Goal: Communication & Community: Connect with others

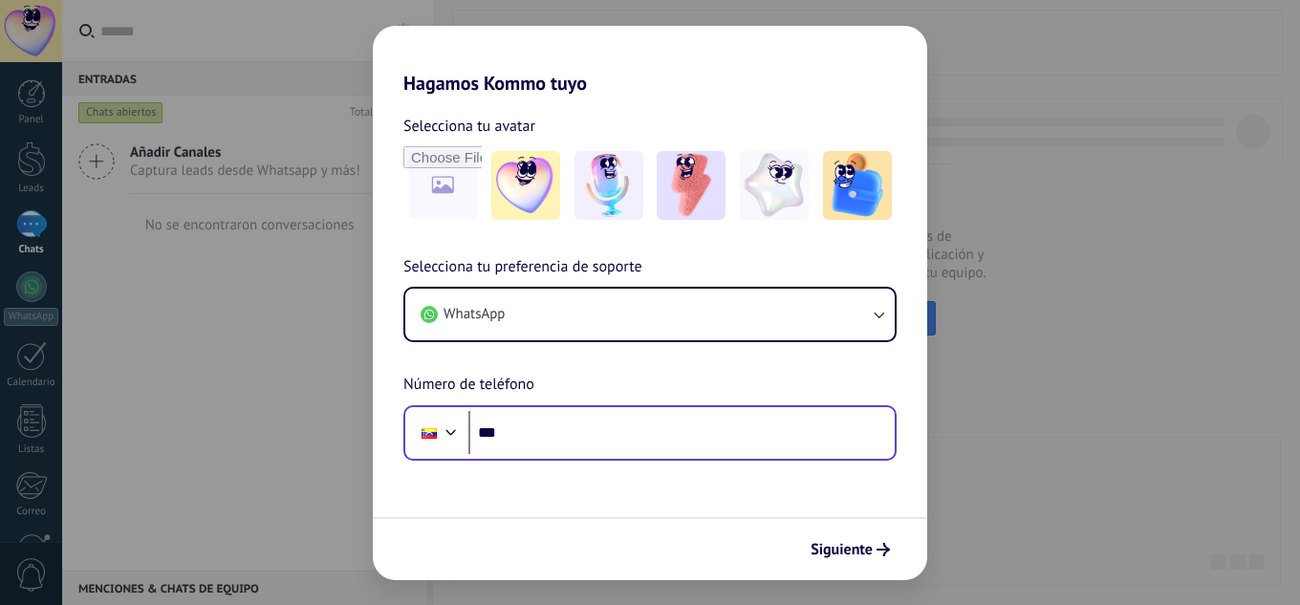
click at [683, 434] on input "***" at bounding box center [681, 433] width 426 height 44
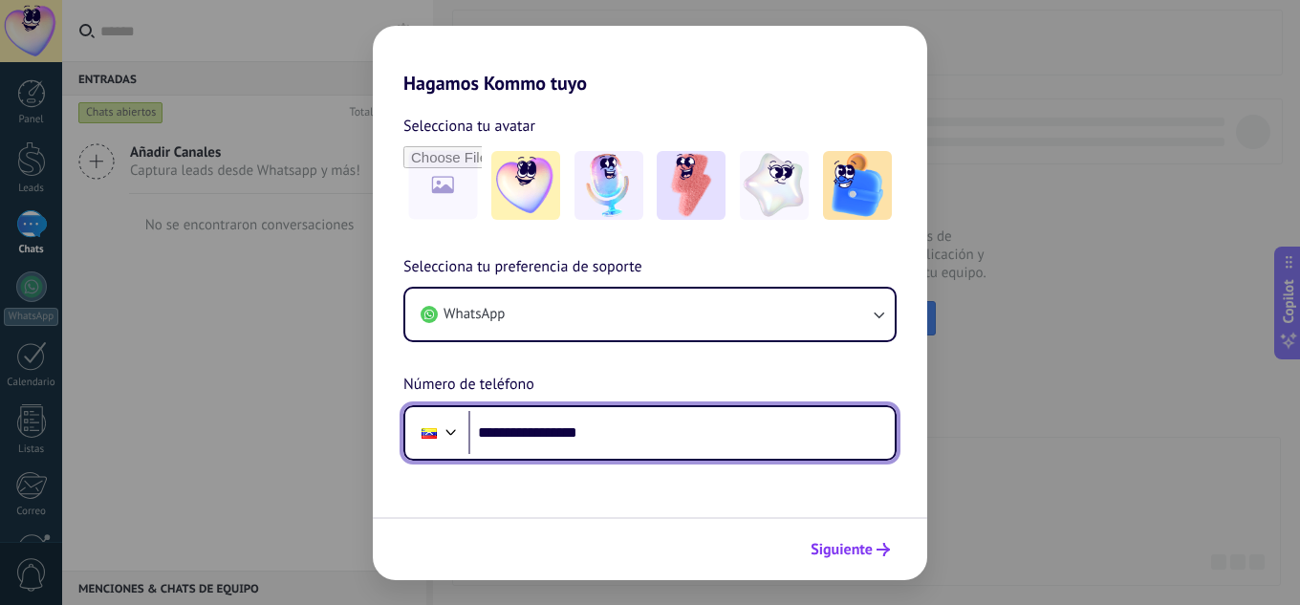
type input "**********"
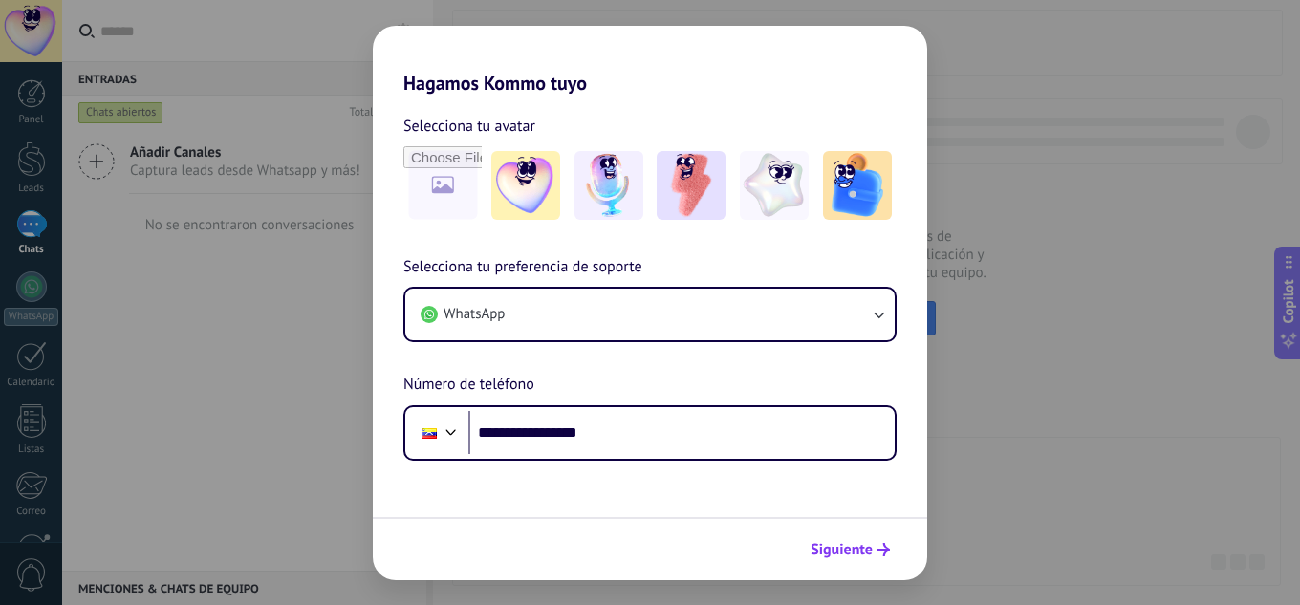
click at [838, 552] on span "Siguiente" at bounding box center [841, 549] width 62 height 13
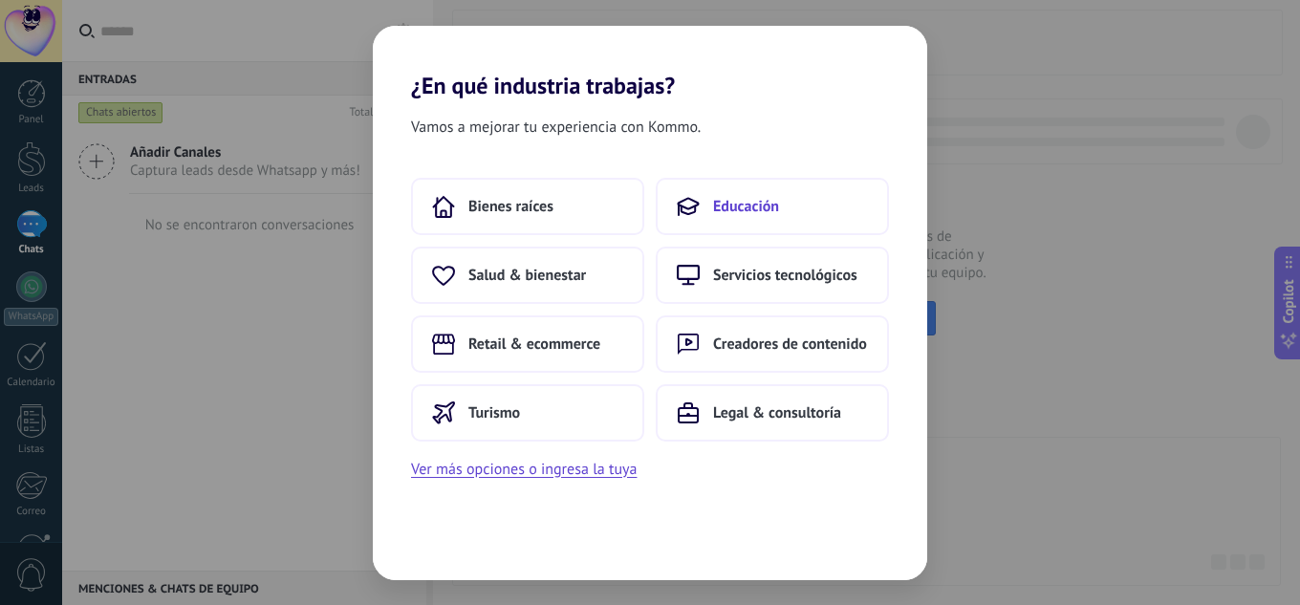
click at [754, 211] on span "Educación" at bounding box center [746, 206] width 66 height 19
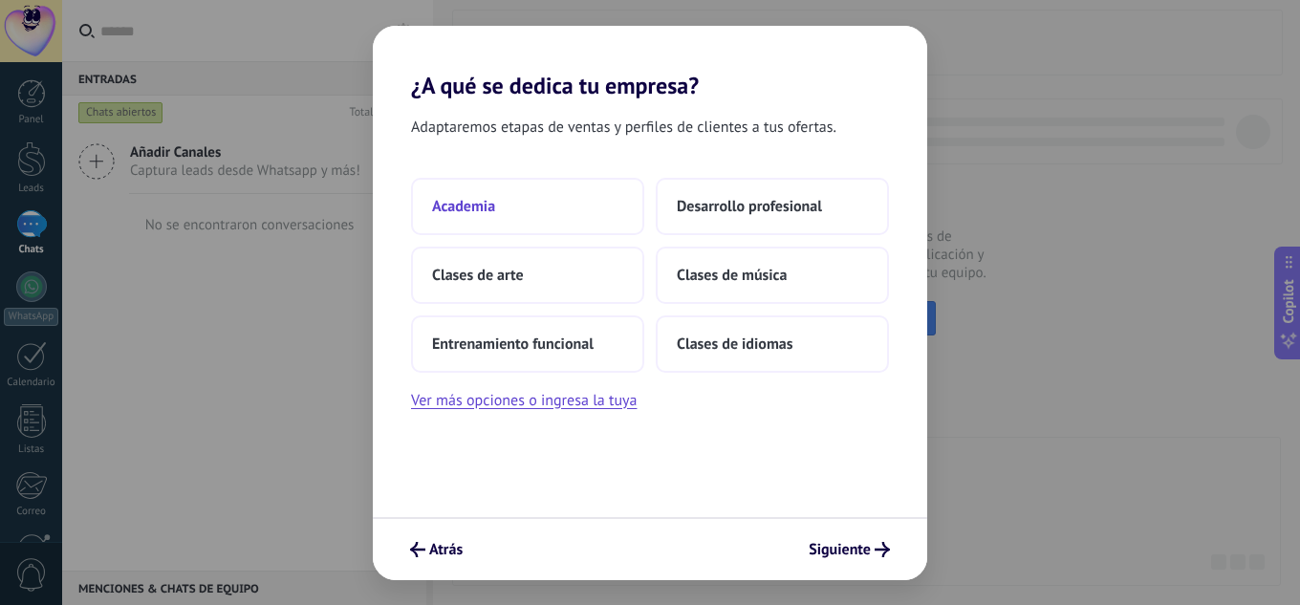
drag, startPoint x: 449, startPoint y: 192, endPoint x: 643, endPoint y: 189, distance: 194.0
click at [643, 189] on button "Academia" at bounding box center [527, 206] width 233 height 57
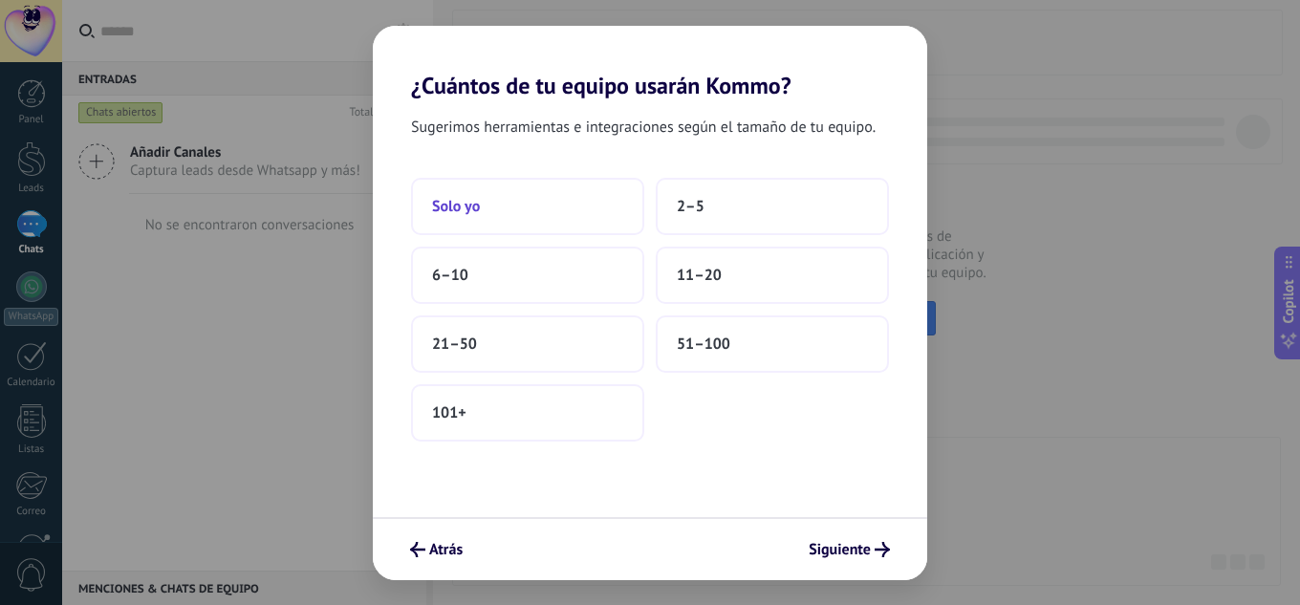
click at [489, 202] on button "Solo yo" at bounding box center [527, 206] width 233 height 57
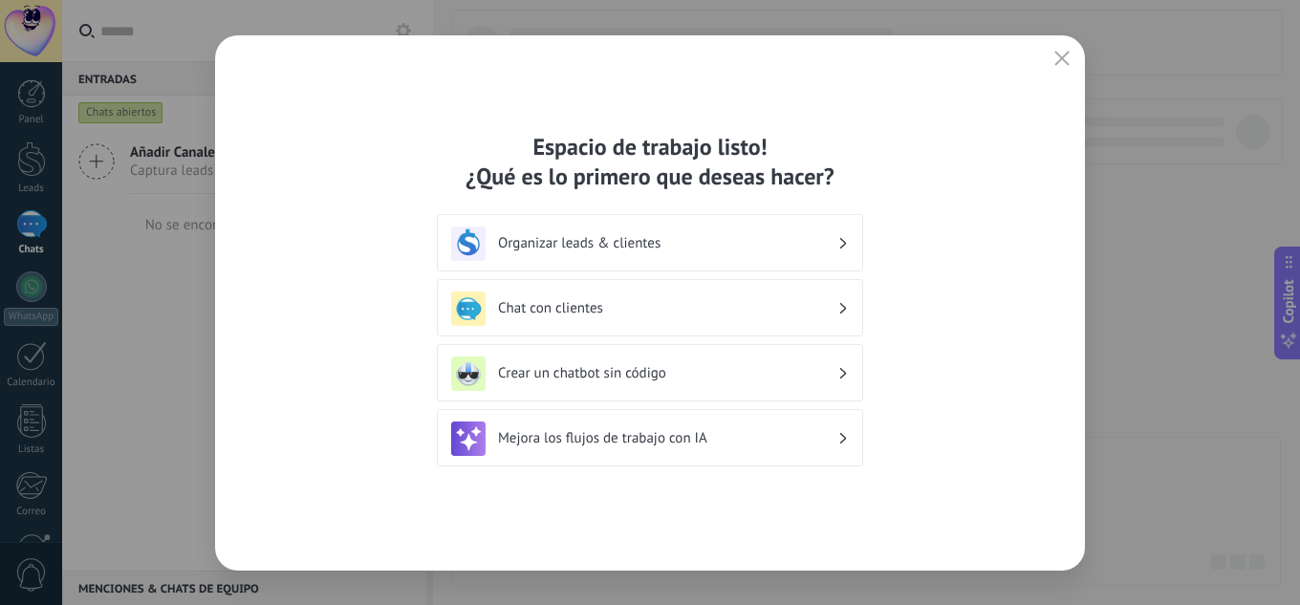
click at [688, 320] on div "Chat con clientes" at bounding box center [650, 309] width 398 height 34
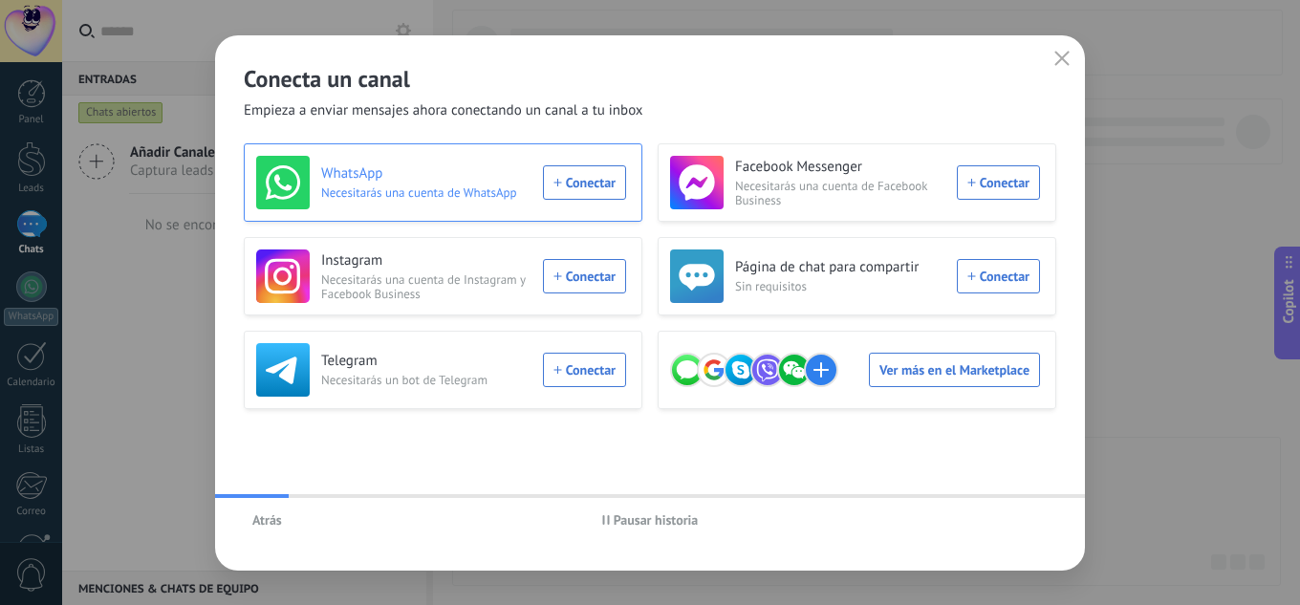
click at [592, 174] on div "WhatsApp Necesitarás una cuenta de WhatsApp Conectar" at bounding box center [441, 183] width 370 height 54
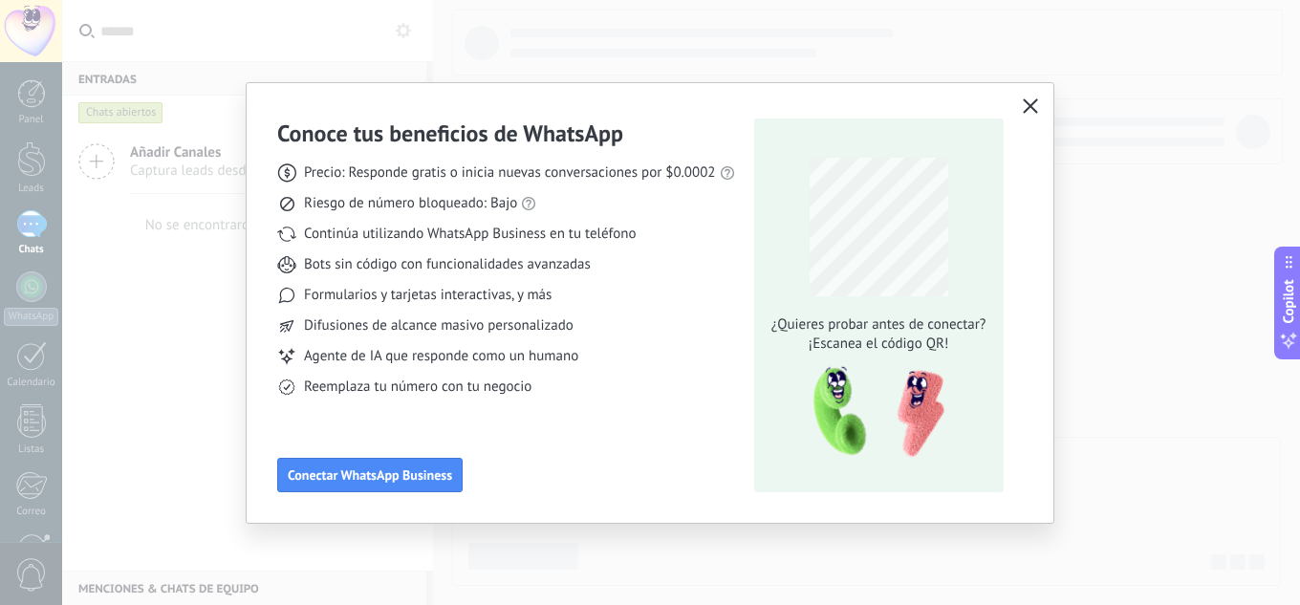
click at [1038, 97] on button "button" at bounding box center [1030, 107] width 25 height 27
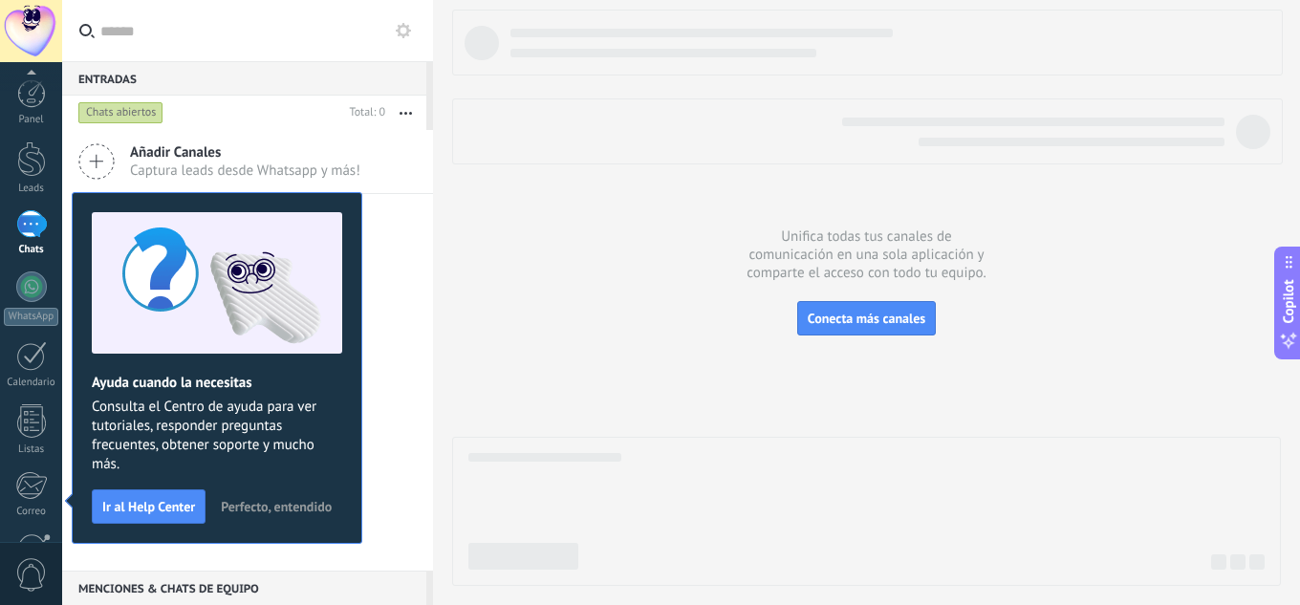
scroll to position [190, 0]
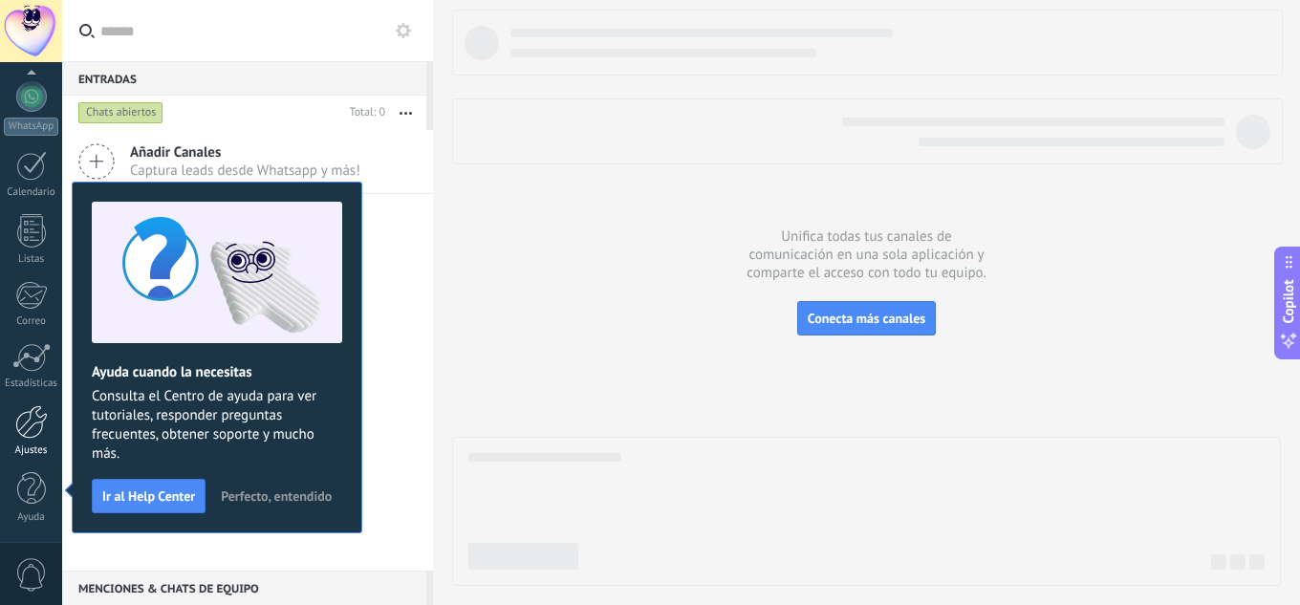
click at [35, 424] on div at bounding box center [31, 421] width 32 height 33
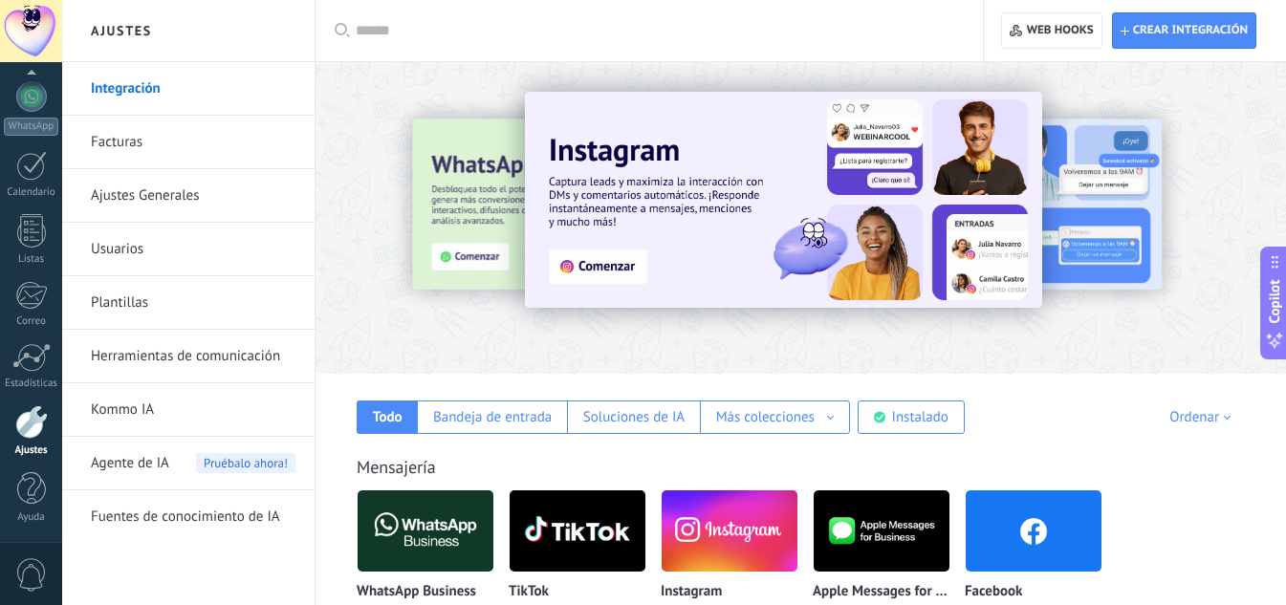
click at [434, 521] on img at bounding box center [425, 531] width 136 height 93
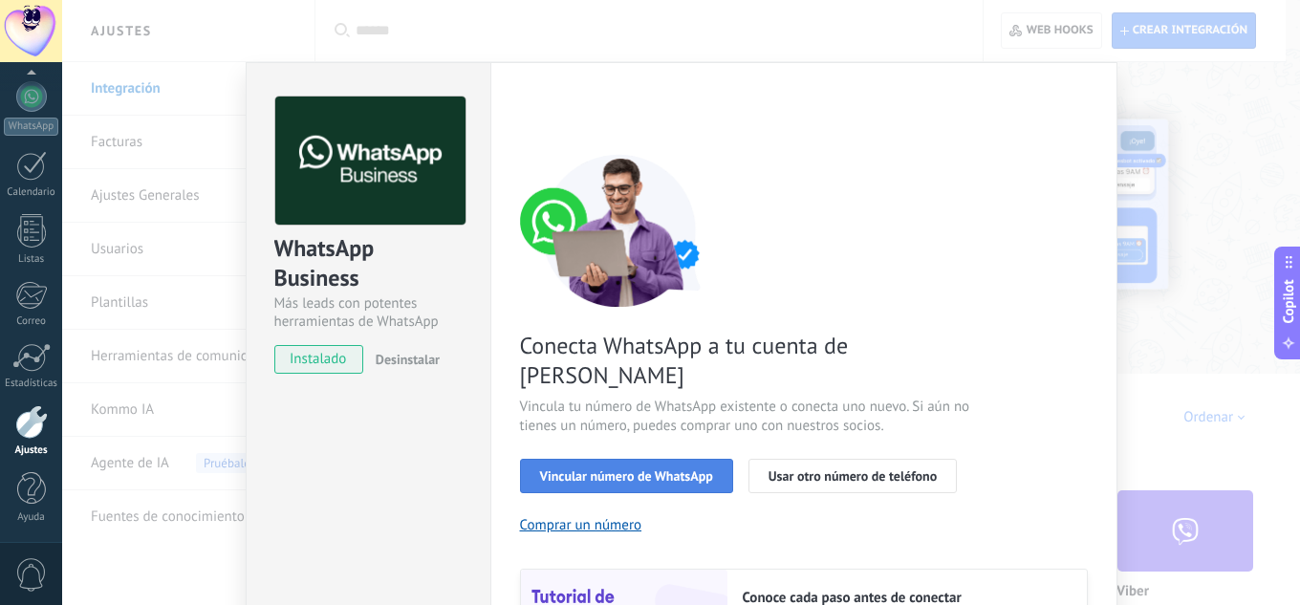
click at [680, 469] on span "Vincular número de WhatsApp" at bounding box center [626, 475] width 173 height 13
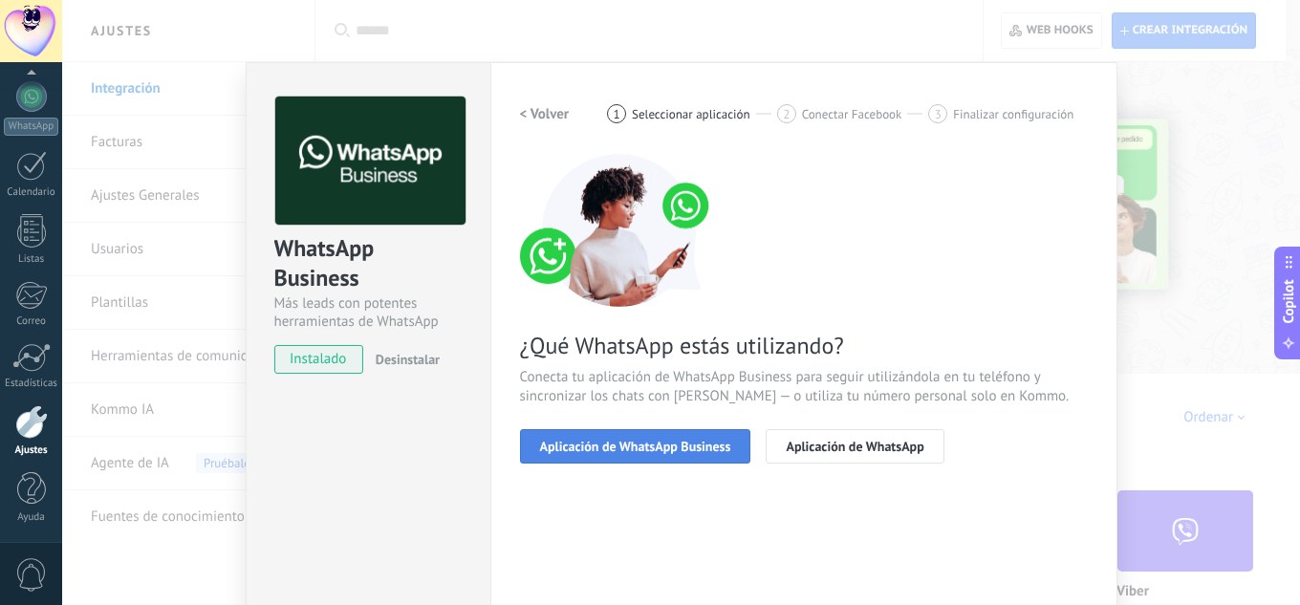
click at [694, 452] on span "Aplicación de WhatsApp Business" at bounding box center [635, 446] width 191 height 13
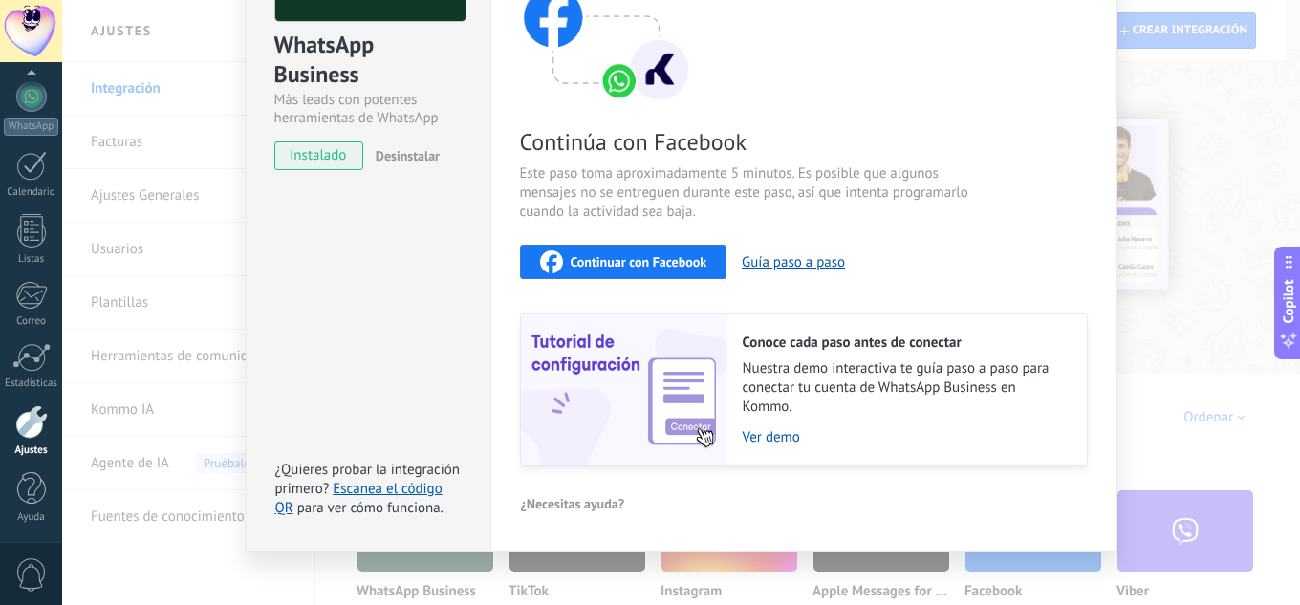
scroll to position [222, 0]
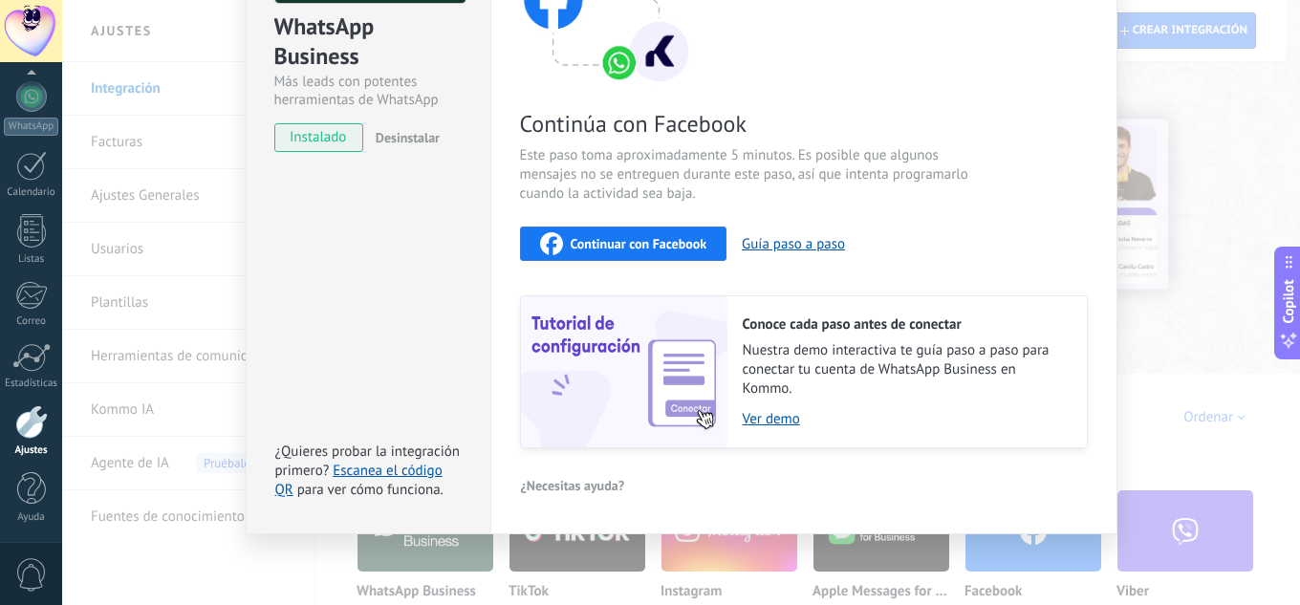
click at [660, 237] on span "Continuar con Facebook" at bounding box center [639, 243] width 137 height 13
